Goal: Information Seeking & Learning: Understand process/instructions

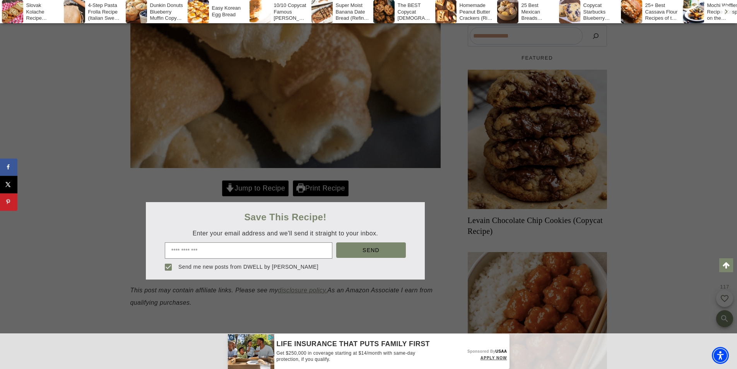
click at [353, 180] on div at bounding box center [368, 184] width 737 height 369
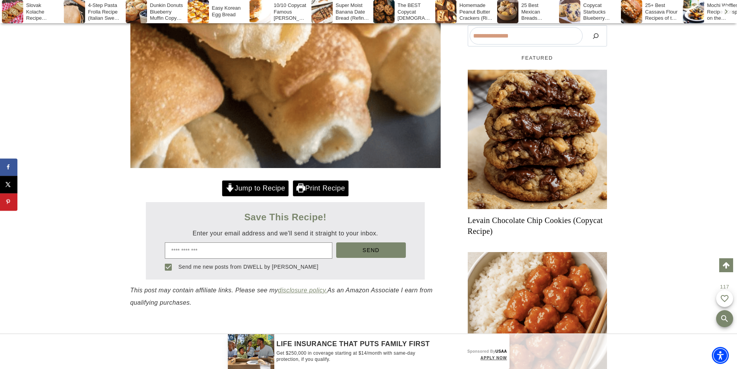
click at [260, 186] on div at bounding box center [368, 184] width 737 height 369
click at [247, 189] on link "Jump to Recipe" at bounding box center [255, 188] width 67 height 16
